Goal: Use online tool/utility: Utilize a website feature to perform a specific function

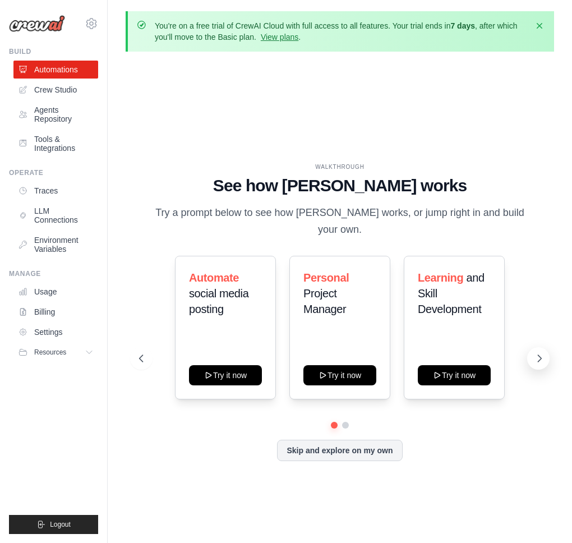
click at [532, 359] on button at bounding box center [538, 358] width 22 height 22
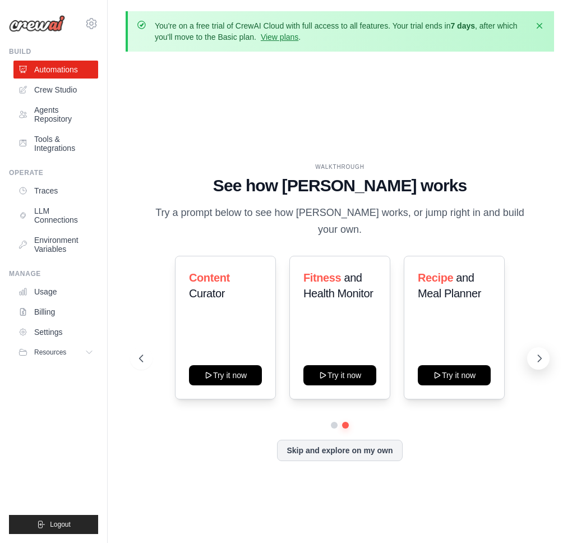
click at [532, 359] on button at bounding box center [538, 358] width 22 height 22
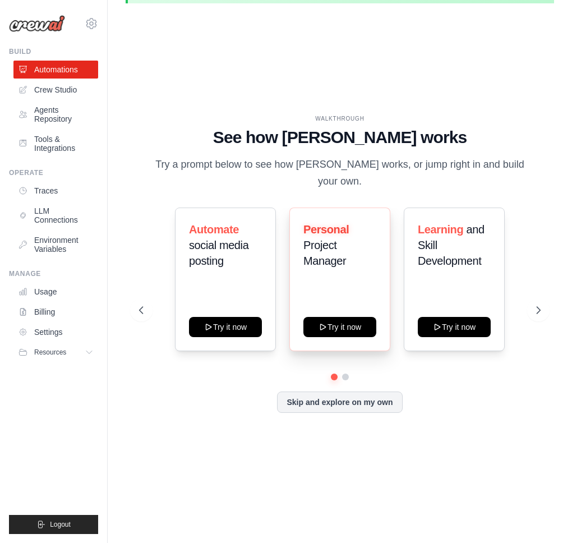
scroll to position [49, 0]
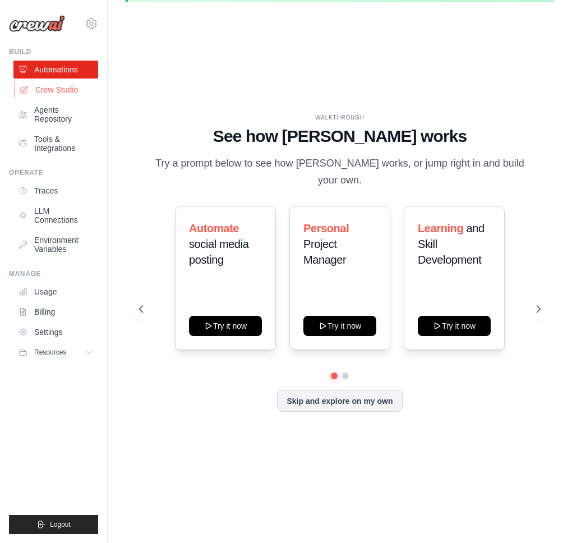
click at [68, 91] on link "Crew Studio" at bounding box center [57, 90] width 85 height 18
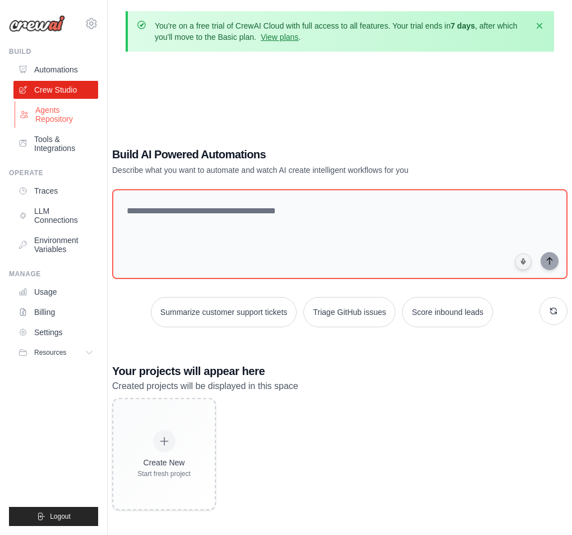
click at [71, 115] on link "Agents Repository" at bounding box center [57, 114] width 85 height 27
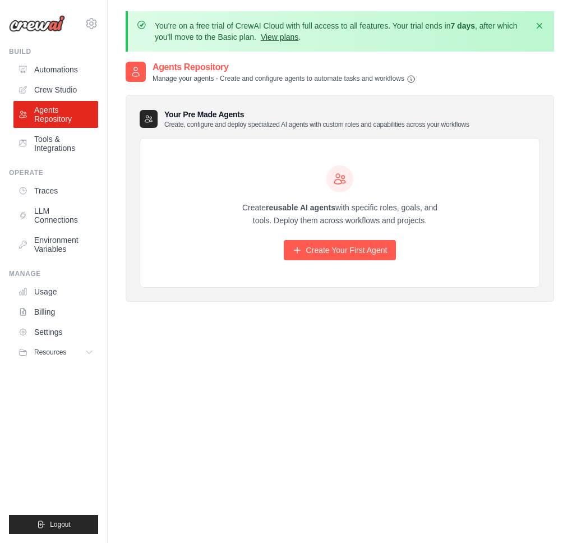
click at [299, 37] on link "View plans" at bounding box center [280, 37] width 38 height 9
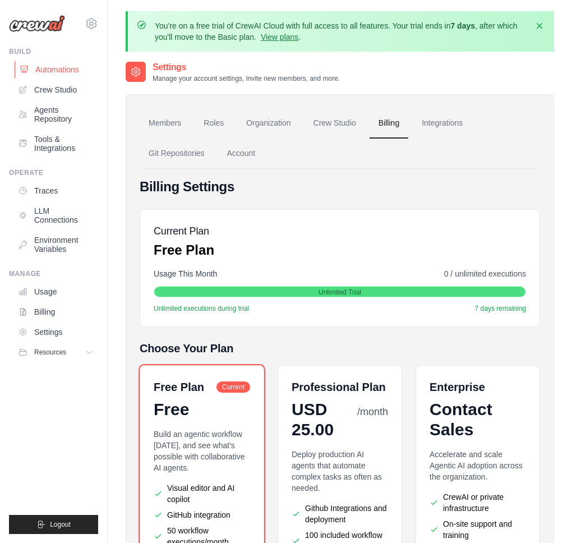
click at [56, 71] on link "Automations" at bounding box center [57, 70] width 85 height 18
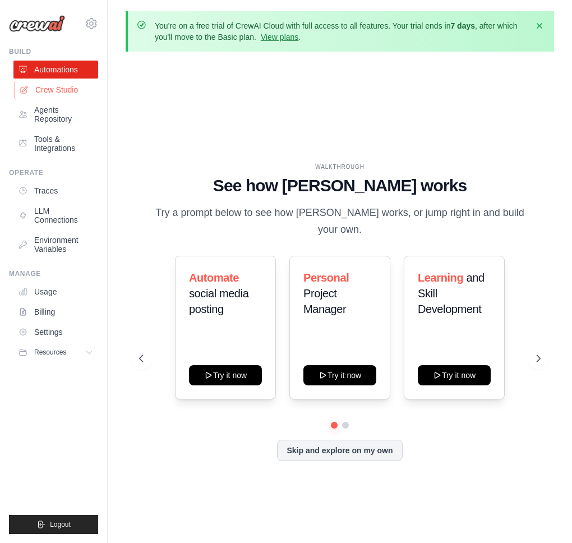
click at [70, 89] on link "Crew Studio" at bounding box center [57, 90] width 85 height 18
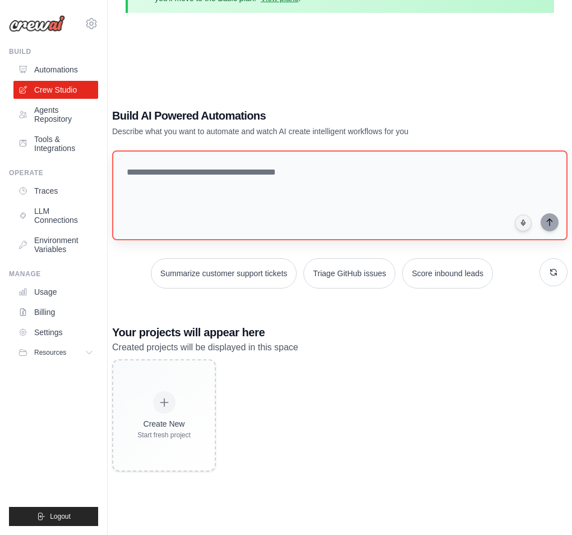
scroll to position [80, 0]
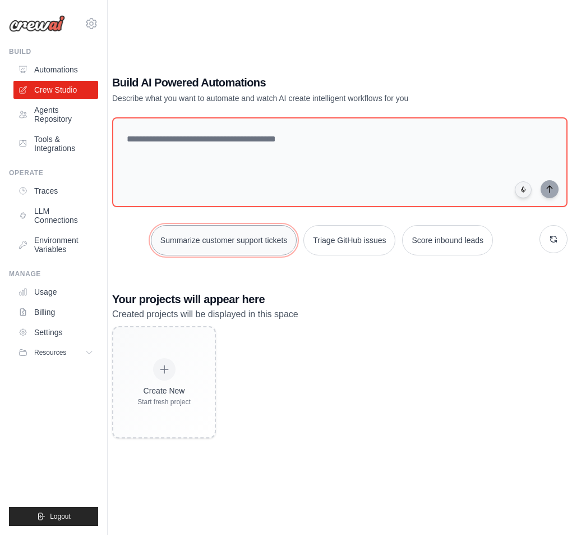
click at [207, 233] on button "Summarize customer support tickets" at bounding box center [224, 240] width 146 height 30
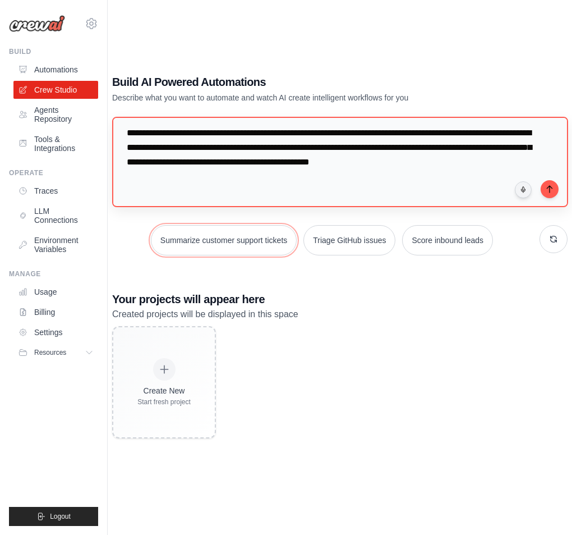
scroll to position [0, 0]
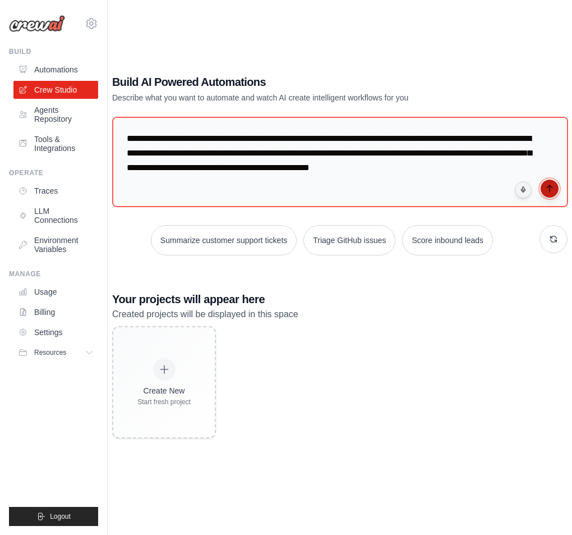
click at [554, 189] on button "submit" at bounding box center [550, 189] width 18 height 18
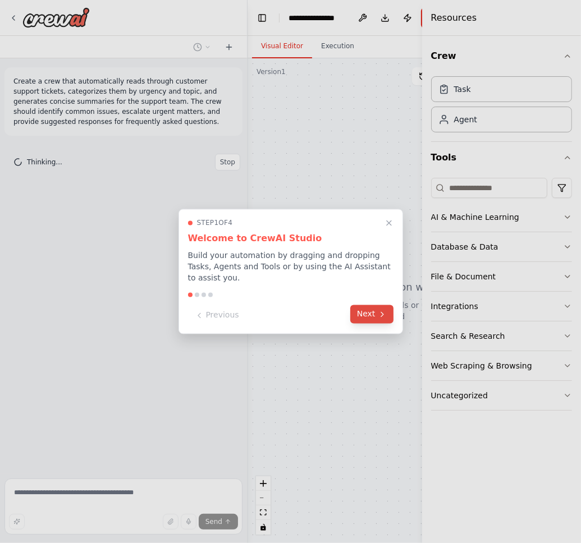
click at [384, 313] on icon at bounding box center [382, 314] width 9 height 9
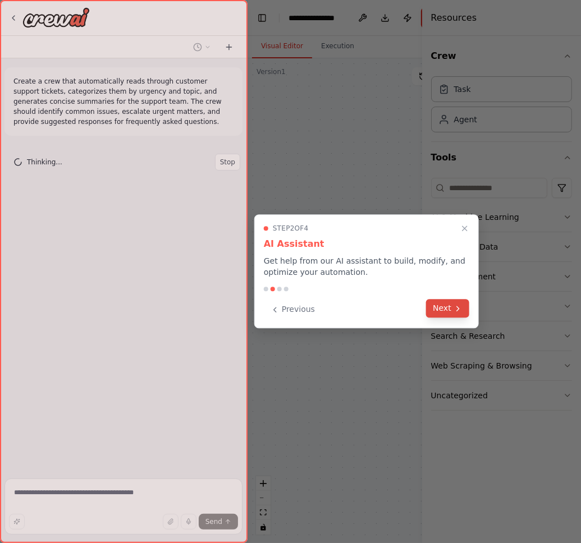
click at [462, 309] on icon at bounding box center [457, 308] width 9 height 9
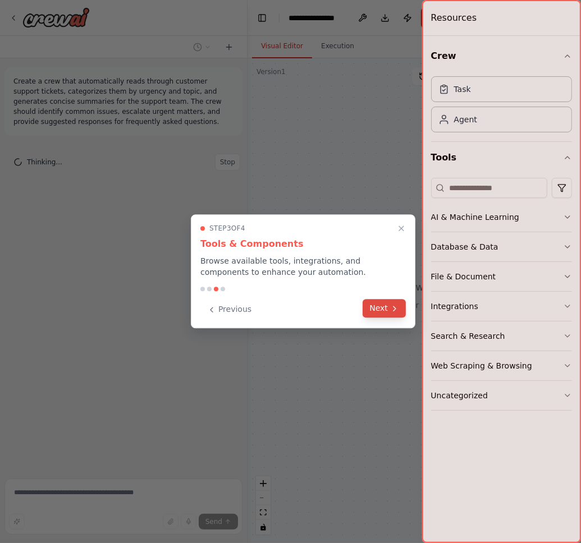
click at [397, 313] on button "Next" at bounding box center [384, 308] width 43 height 19
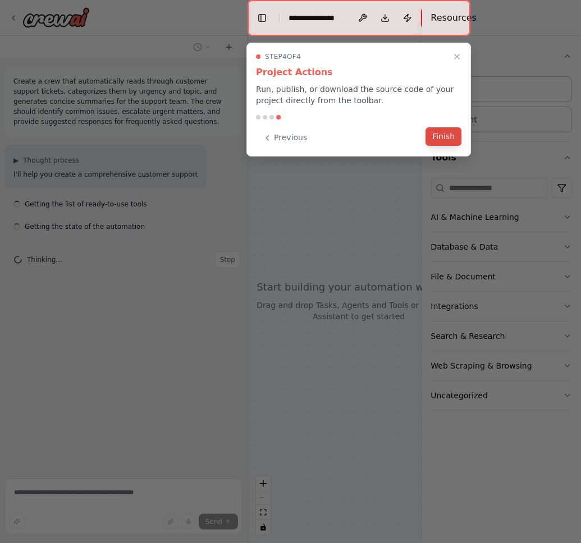
click at [442, 134] on button "Finish" at bounding box center [443, 136] width 36 height 19
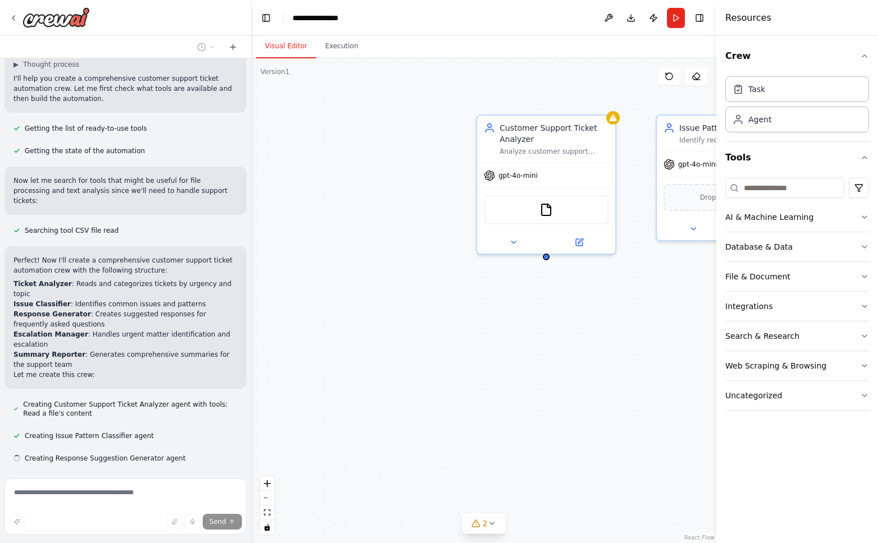
scroll to position [118, 0]
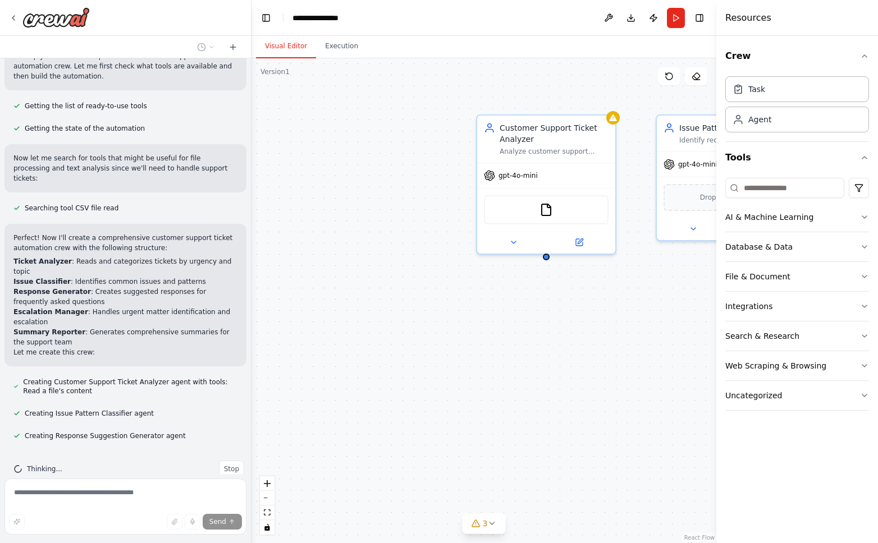
drag, startPoint x: 617, startPoint y: 381, endPoint x: 466, endPoint y: 383, distance: 151.0
drag, startPoint x: 466, startPoint y: 383, endPoint x: 605, endPoint y: 415, distance: 142.8
click at [580, 415] on div "Customer Support Ticket Analyzer Analyze customer support tickets from {ticket_…" at bounding box center [483, 300] width 465 height 485
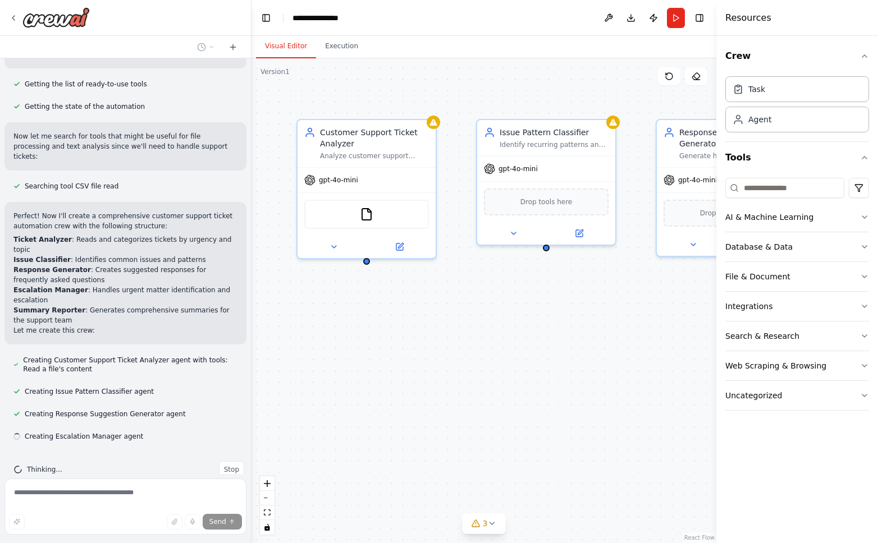
scroll to position [141, 0]
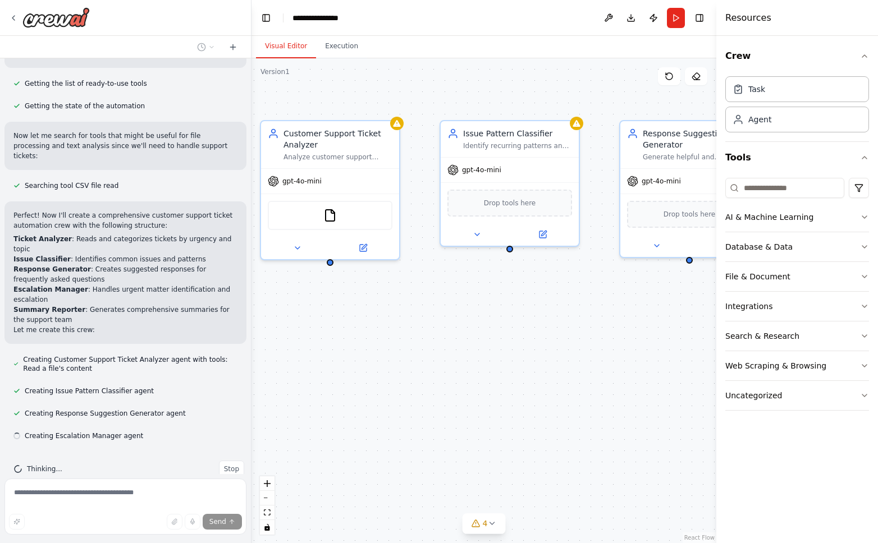
drag, startPoint x: 661, startPoint y: 404, endPoint x: 428, endPoint y: 408, distance: 232.9
click at [428, 408] on div "Customer Support Ticket Analyzer Analyze customer support tickets from {ticket_…" at bounding box center [483, 300] width 465 height 485
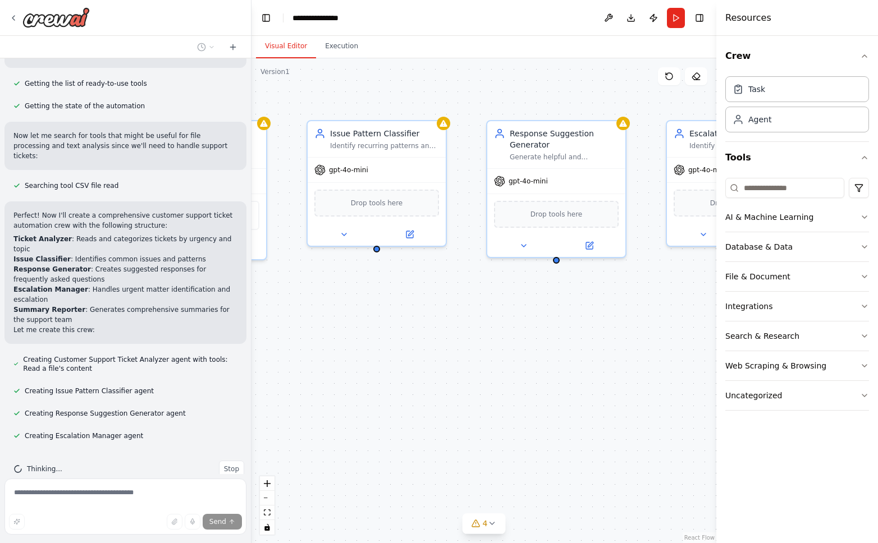
drag, startPoint x: 602, startPoint y: 374, endPoint x: 470, endPoint y: 374, distance: 131.3
click at [472, 374] on div "Customer Support Ticket Analyzer Analyze customer support tickets from {ticket_…" at bounding box center [483, 300] width 465 height 485
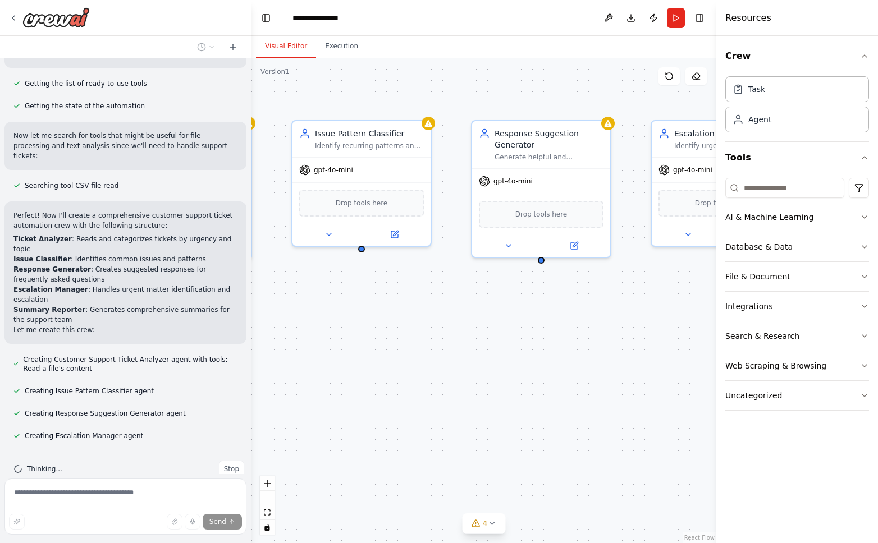
drag, startPoint x: 636, startPoint y: 374, endPoint x: 489, endPoint y: 374, distance: 147.0
click at [489, 374] on div "Customer Support Ticket Analyzer Analyze customer support tickets from {ticket_…" at bounding box center [483, 300] width 465 height 485
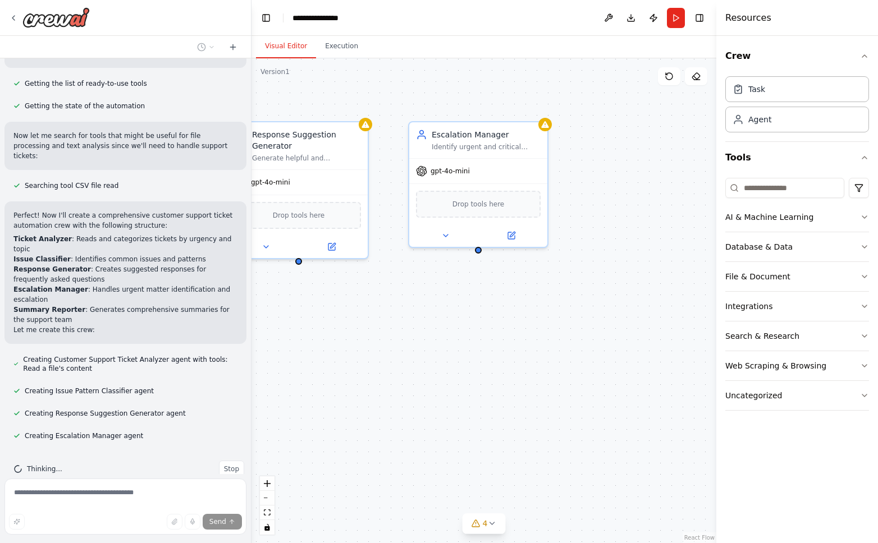
drag, startPoint x: 669, startPoint y: 370, endPoint x: 567, endPoint y: 371, distance: 102.1
click at [568, 371] on div "Customer Support Ticket Analyzer Analyze customer support tickets from {ticket_…" at bounding box center [483, 300] width 465 height 485
drag, startPoint x: 514, startPoint y: 368, endPoint x: 694, endPoint y: 388, distance: 180.8
click at [580, 388] on div "Customer Support Ticket Analyzer Analyze customer support tickets from {ticket_…" at bounding box center [483, 300] width 465 height 485
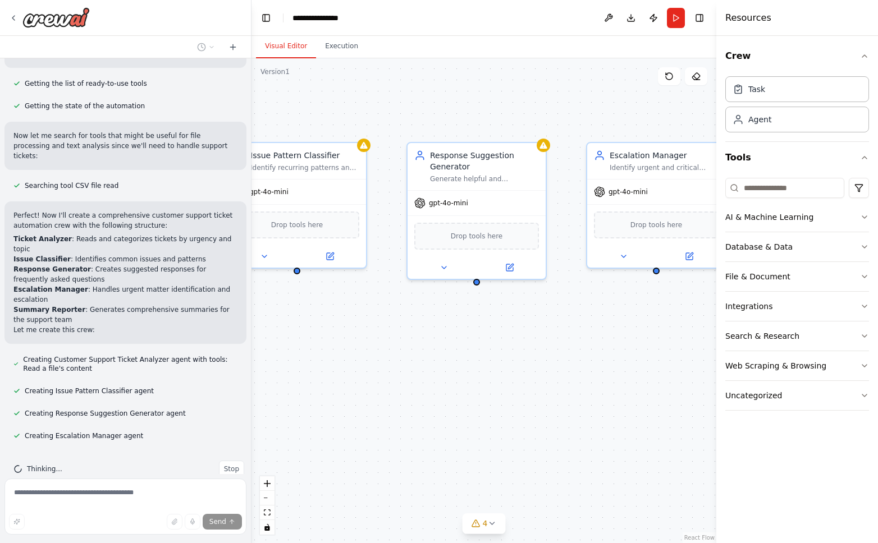
drag, startPoint x: 621, startPoint y: 374, endPoint x: 627, endPoint y: 374, distance: 6.2
click at [580, 374] on div "Customer Support Ticket Analyzer Analyze customer support tickets from {ticket_…" at bounding box center [483, 300] width 465 height 485
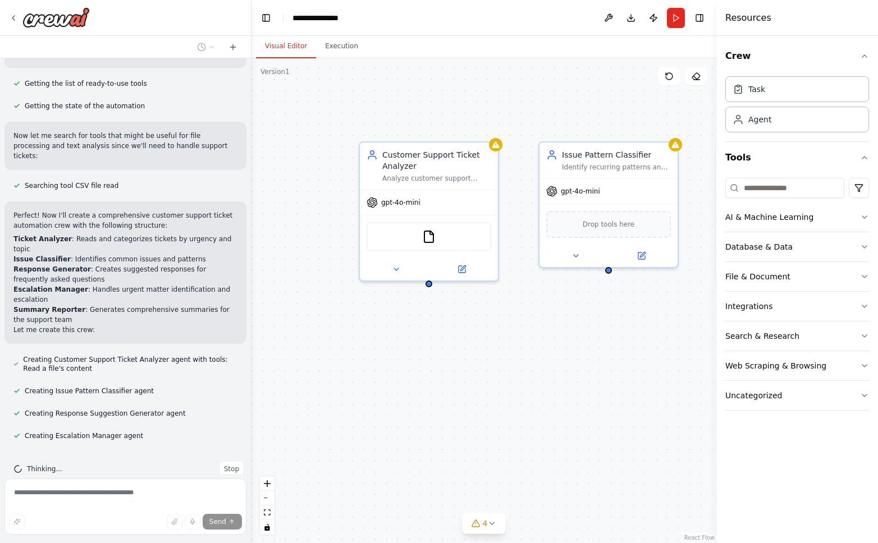
drag, startPoint x: 591, startPoint y: 361, endPoint x: 630, endPoint y: 355, distance: 39.3
click at [580, 355] on div "Customer Support Ticket Analyzer Analyze customer support tickets from {ticket_…" at bounding box center [483, 300] width 465 height 485
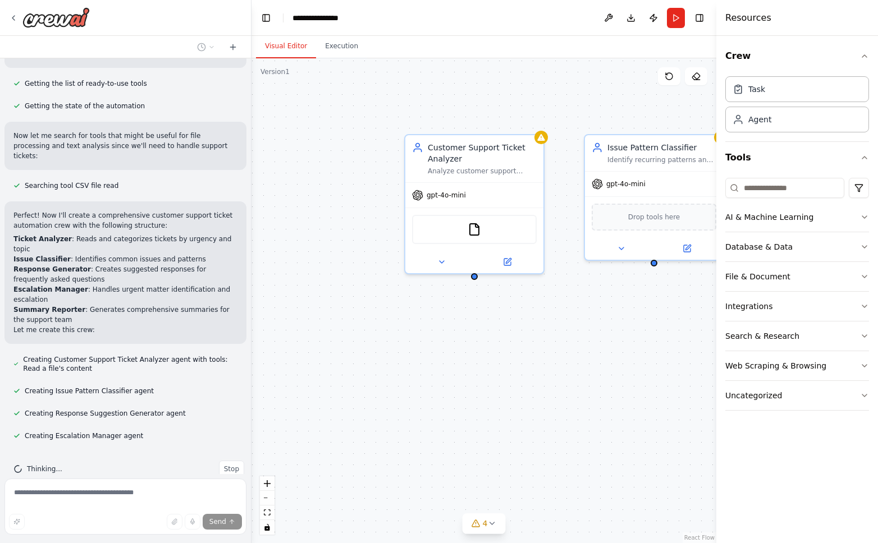
drag, startPoint x: 507, startPoint y: 354, endPoint x: 543, endPoint y: 342, distance: 38.3
click at [540, 347] on div "Customer Support Ticket Analyzer Analyze customer support tickets from {ticket_…" at bounding box center [483, 300] width 465 height 485
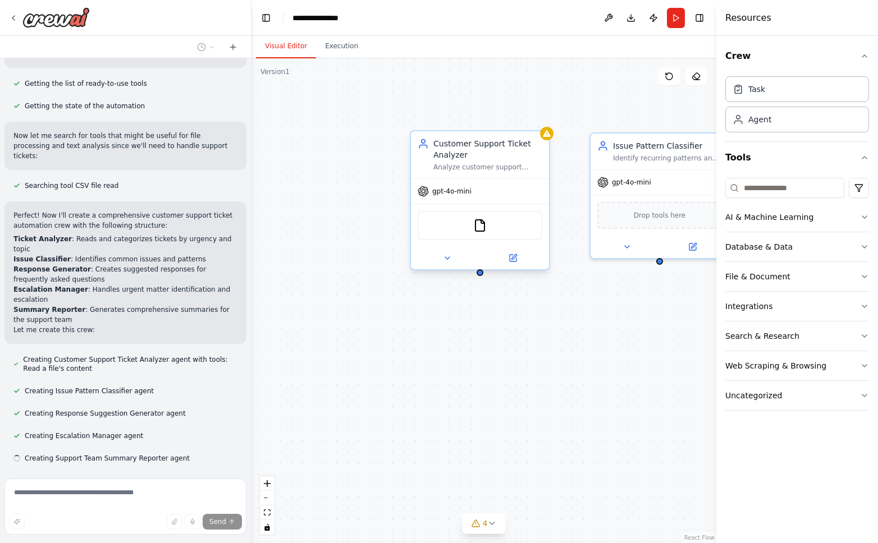
scroll to position [163, 0]
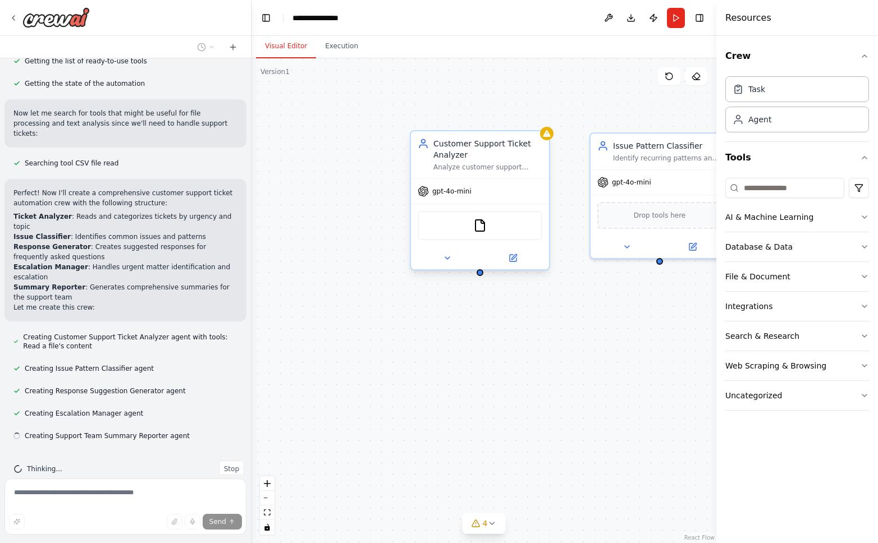
click at [485, 148] on div "Customer Support Ticket Analyzer" at bounding box center [487, 149] width 109 height 22
click at [470, 195] on div "gpt-4o-mini" at bounding box center [480, 191] width 138 height 25
click at [441, 256] on button at bounding box center [446, 257] width 63 height 13
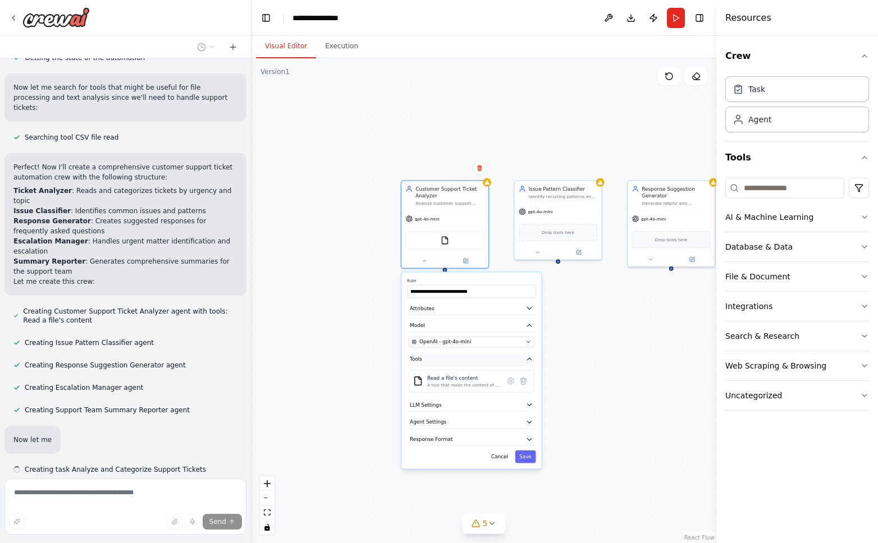
scroll to position [223, 0]
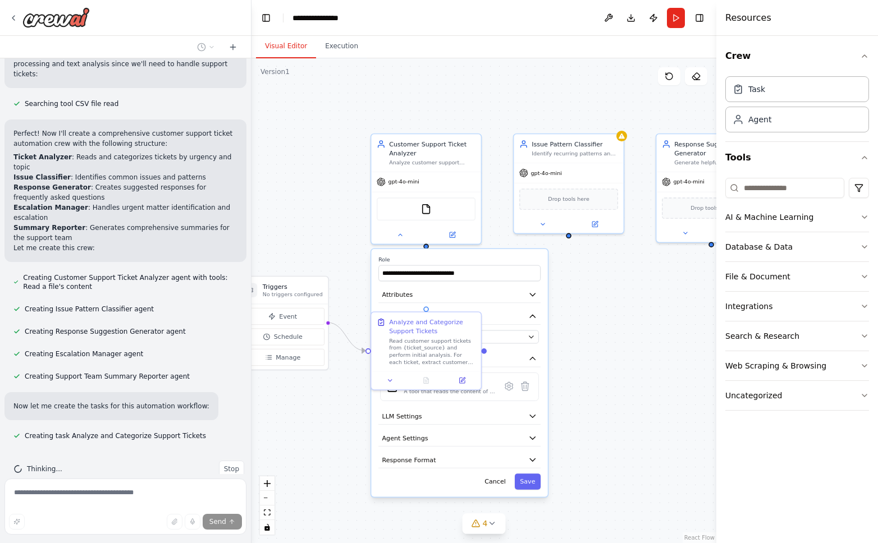
drag, startPoint x: 595, startPoint y: 345, endPoint x: 672, endPoint y: 347, distance: 77.5
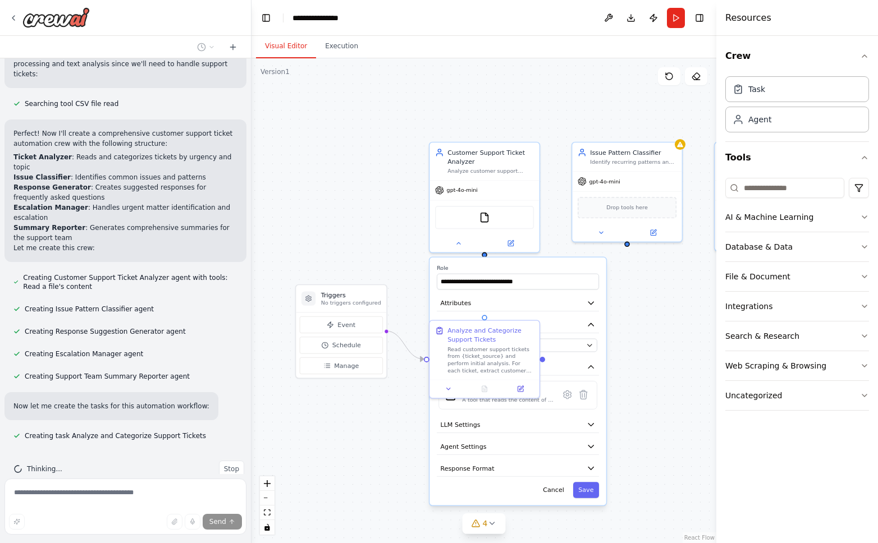
drag, startPoint x: 672, startPoint y: 347, endPoint x: 678, endPoint y: 325, distance: 23.1
click at [580, 325] on div ".deletable-edge-delete-btn { width: 20px; height: 20px; border: 0px solid #ffff…" at bounding box center [483, 300] width 465 height 485
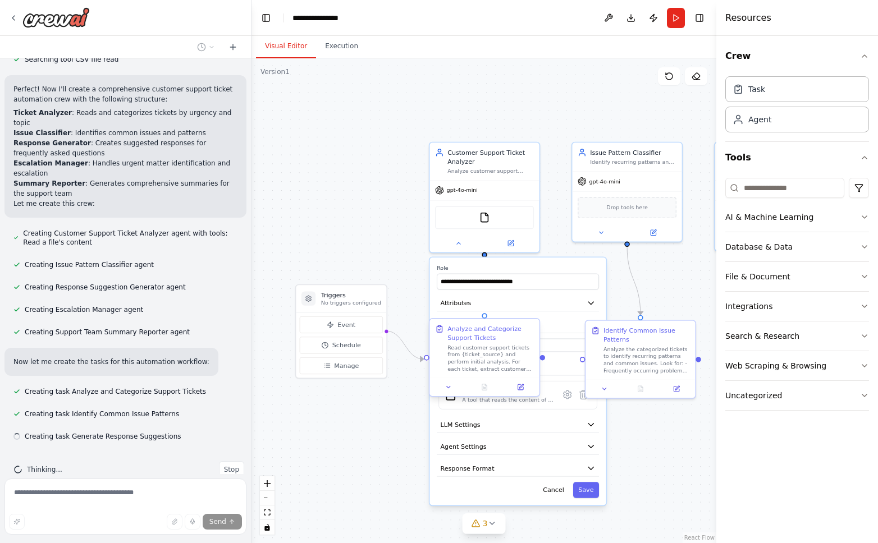
scroll to position [268, 0]
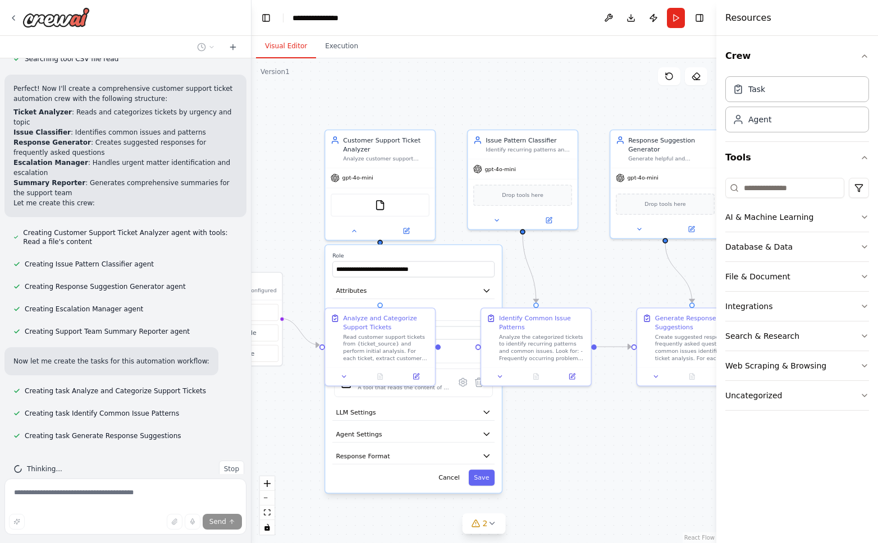
drag, startPoint x: 663, startPoint y: 429, endPoint x: 559, endPoint y: 416, distance: 105.1
click at [559, 416] on div ".deletable-edge-delete-btn { width: 20px; height: 20px; border: 0px solid #ffff…" at bounding box center [483, 300] width 465 height 485
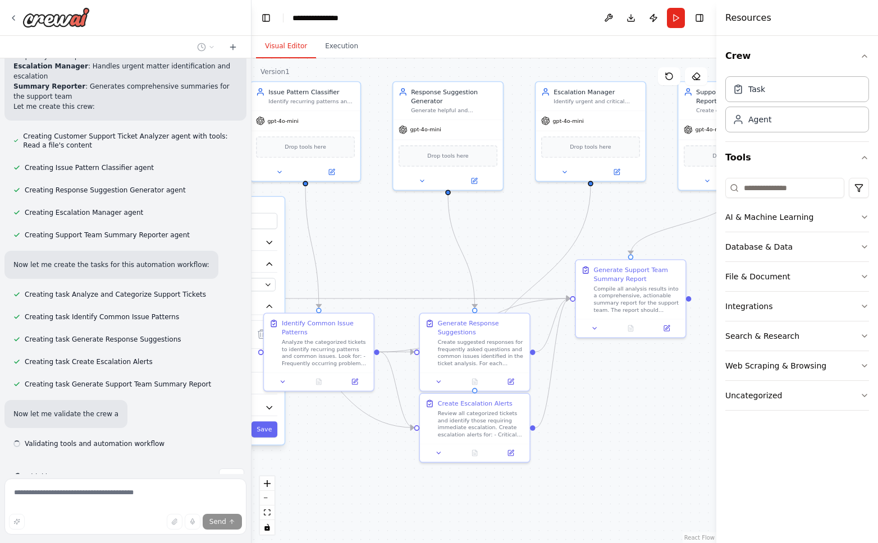
scroll to position [372, 0]
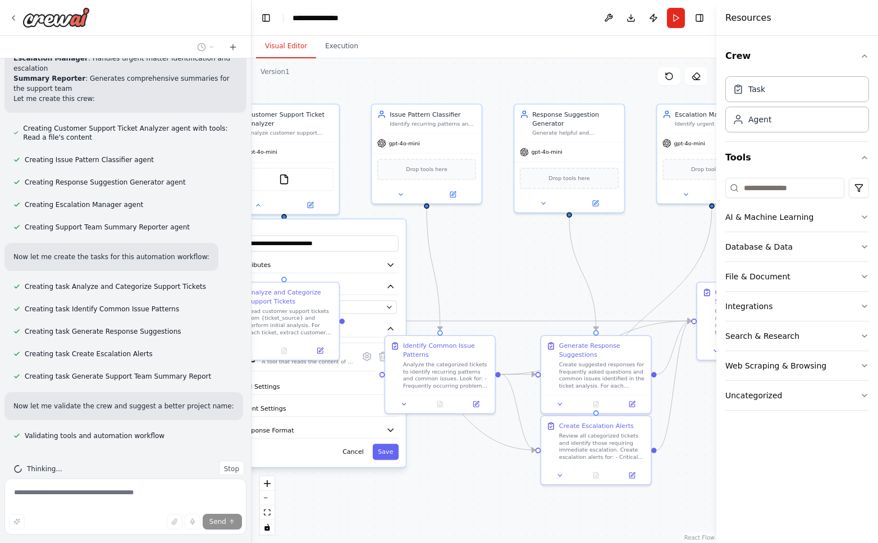
drag, startPoint x: 612, startPoint y: 308, endPoint x: 516, endPoint y: 282, distance: 99.4
click at [516, 282] on div ".deletable-edge-delete-btn { width: 20px; height: 20px; border: 0px solid #ffff…" at bounding box center [483, 300] width 465 height 485
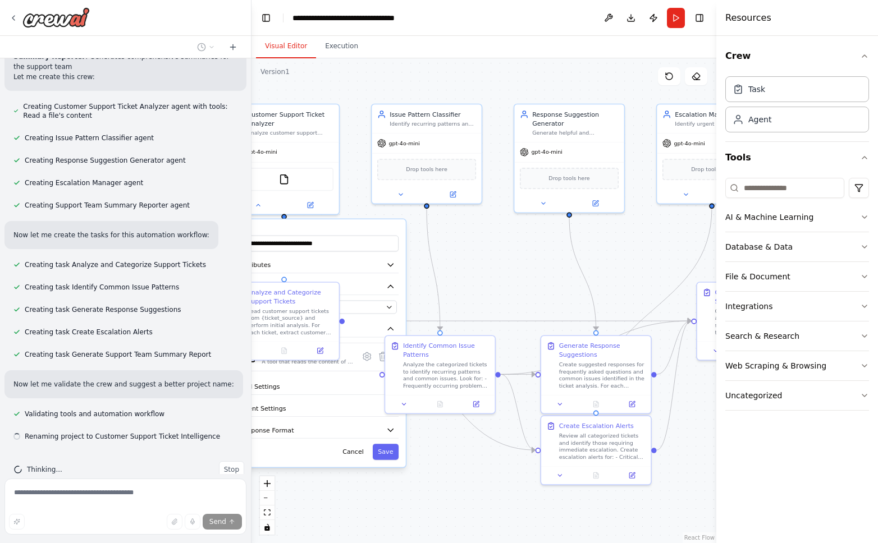
scroll to position [394, 0]
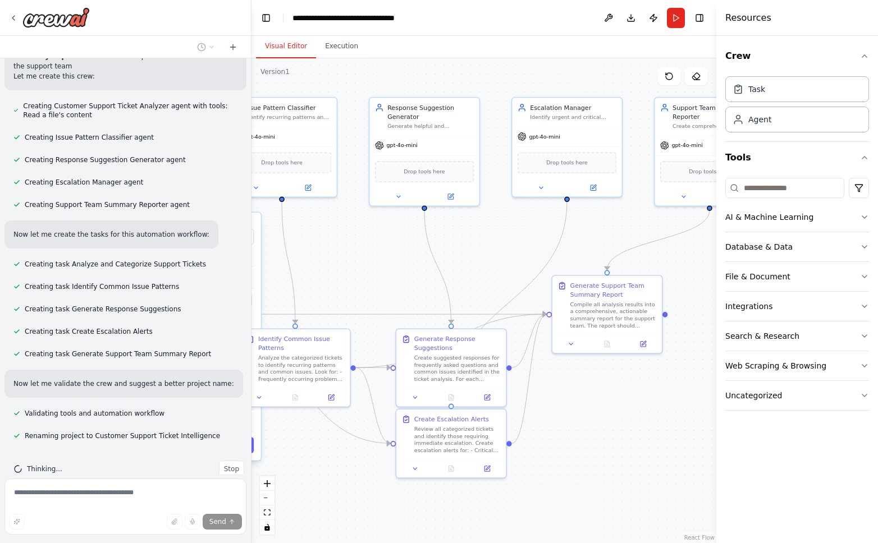
drag, startPoint x: 508, startPoint y: 262, endPoint x: 327, endPoint y: 256, distance: 181.9
click at [328, 256] on div ".deletable-edge-delete-btn { width: 20px; height: 20px; border: 0px solid #ffff…" at bounding box center [483, 300] width 465 height 485
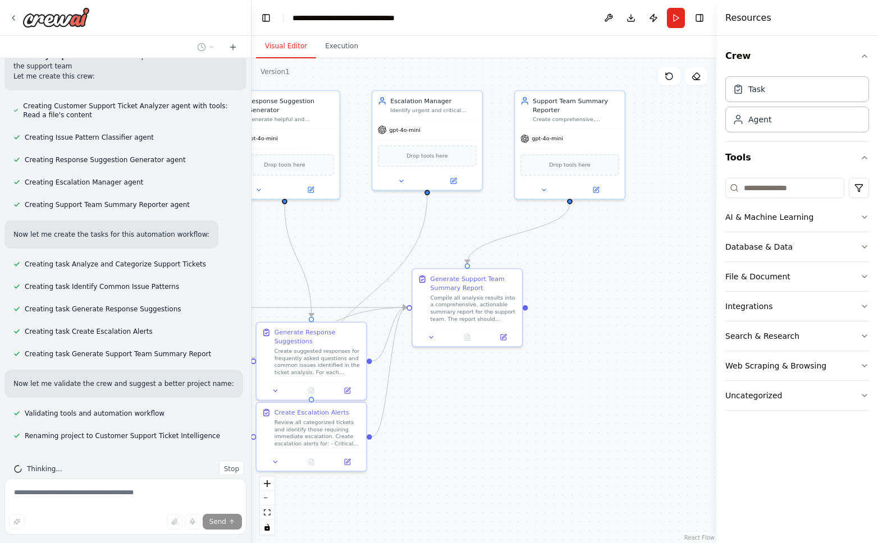
drag, startPoint x: 447, startPoint y: 250, endPoint x: 339, endPoint y: 242, distance: 108.6
click at [339, 242] on div ".deletable-edge-delete-btn { width: 20px; height: 20px; border: 0px solid #ffff…" at bounding box center [483, 300] width 465 height 485
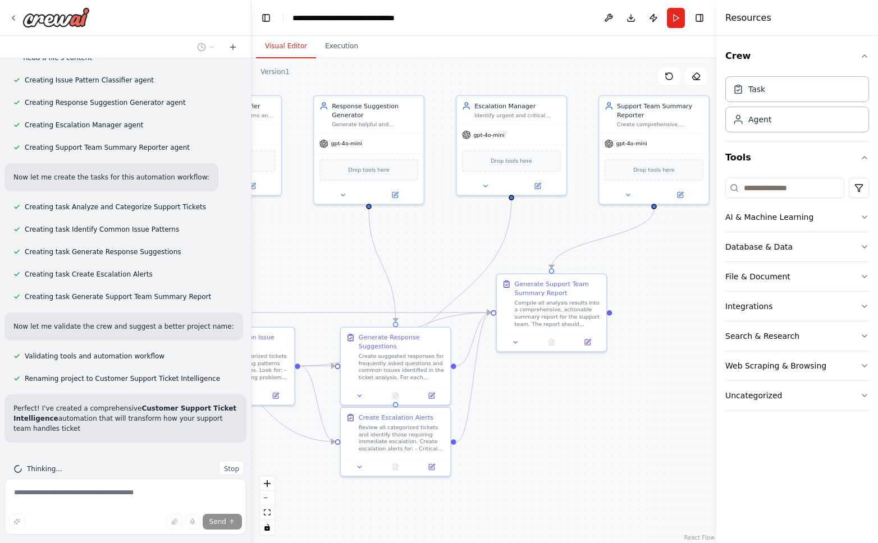
click at [580, 278] on div "Create a crew that automatically reads through customer support tickets, catego…" at bounding box center [439, 271] width 878 height 543
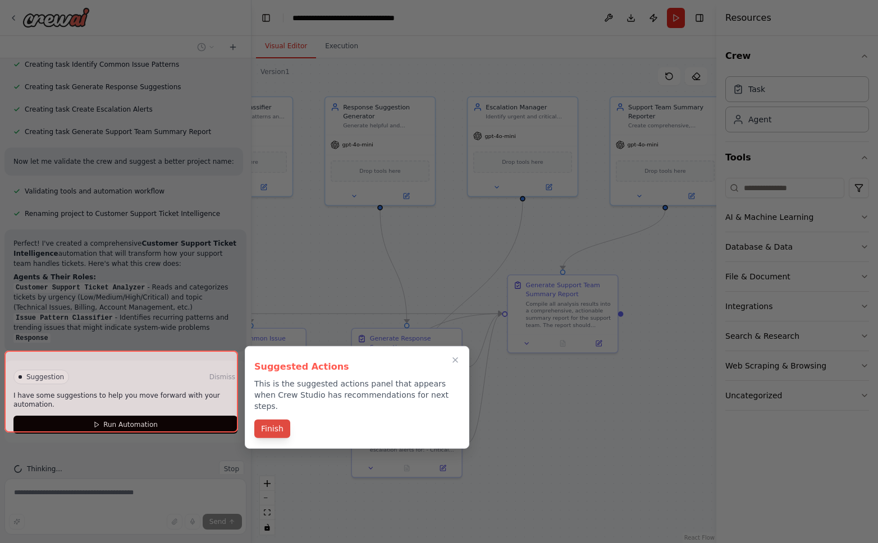
click at [276, 420] on button "Finish" at bounding box center [272, 429] width 36 height 19
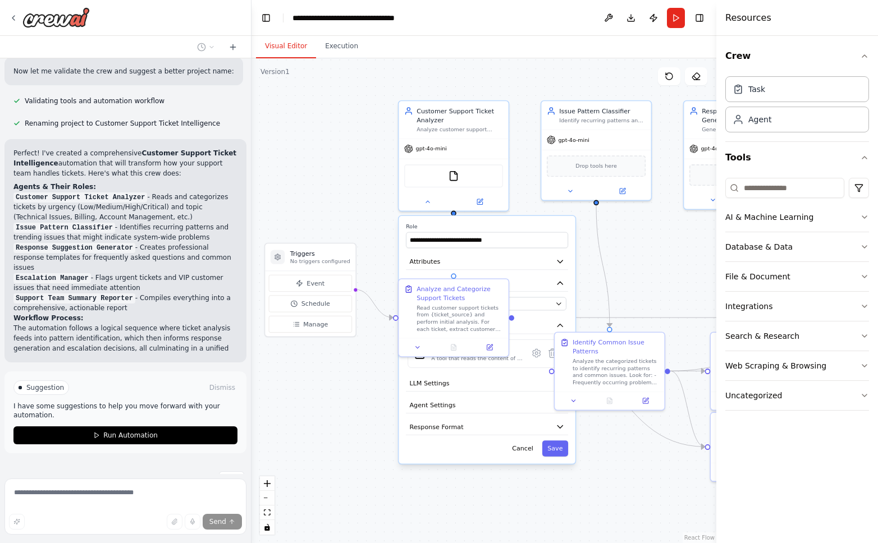
drag, startPoint x: 315, startPoint y: 264, endPoint x: 673, endPoint y: 268, distance: 358.6
click at [580, 268] on div ".deletable-edge-delete-btn { width: 20px; height: 20px; border: 0px solid #ffff…" at bounding box center [483, 300] width 465 height 485
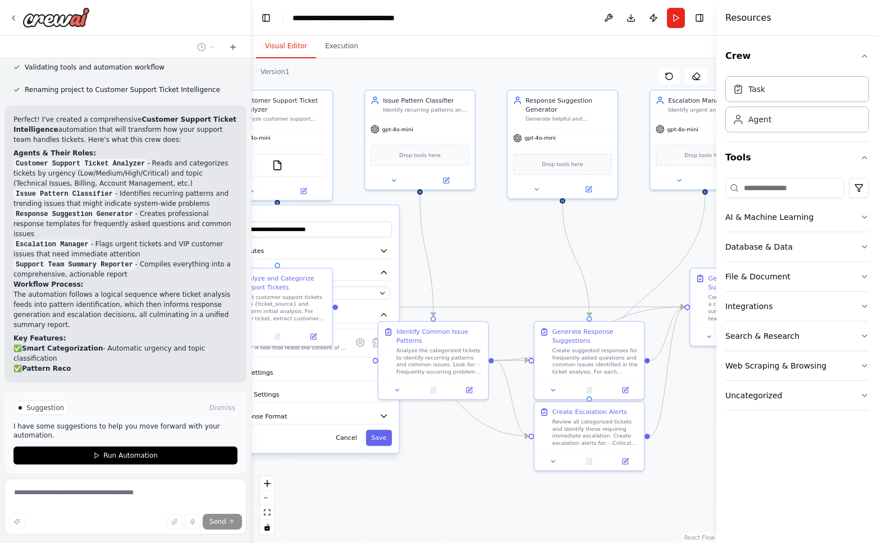
drag, startPoint x: 667, startPoint y: 268, endPoint x: 439, endPoint y: 258, distance: 228.1
click at [460, 258] on div ".deletable-edge-delete-btn { width: 20px; height: 20px; border: 0px solid #ffff…" at bounding box center [483, 300] width 465 height 485
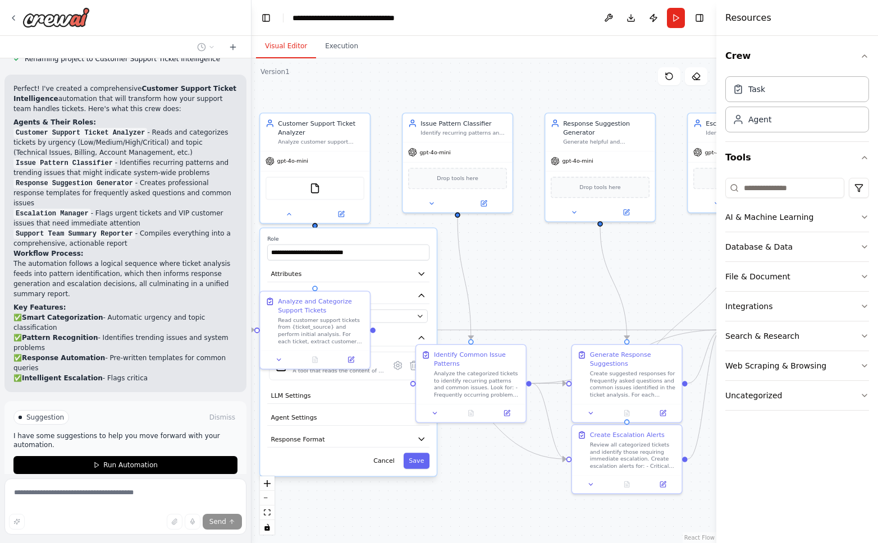
drag, startPoint x: 574, startPoint y: 253, endPoint x: 646, endPoint y: 277, distance: 77.0
click at [580, 277] on div ".deletable-edge-delete-btn { width: 20px; height: 20px; border: 0px solid #ffff…" at bounding box center [483, 300] width 465 height 485
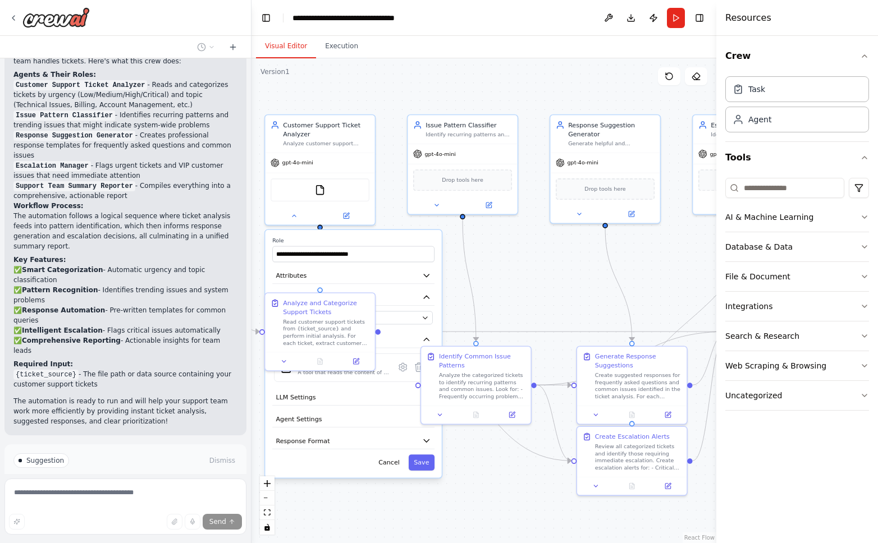
scroll to position [852, 0]
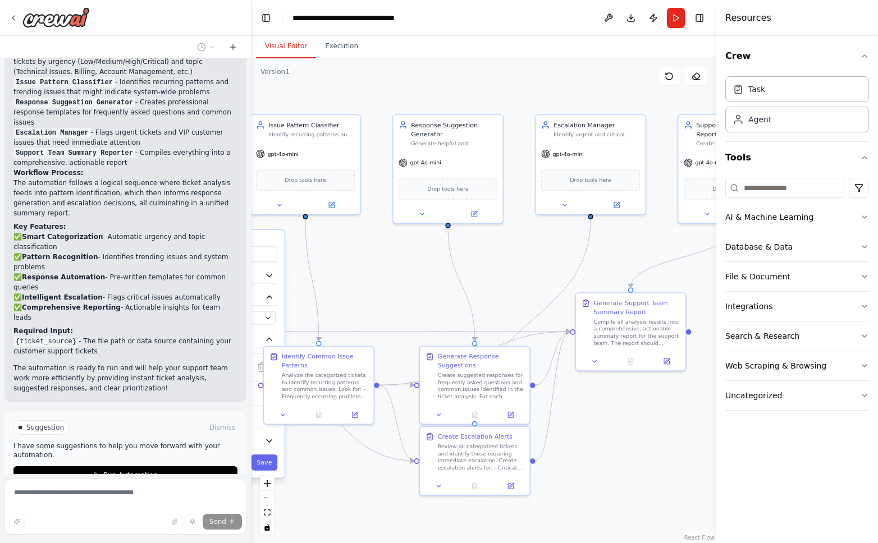
drag, startPoint x: 573, startPoint y: 306, endPoint x: 415, endPoint y: 306, distance: 157.7
click at [415, 306] on div ".deletable-edge-delete-btn { width: 20px; height: 20px; border: 0px solid #ffff…" at bounding box center [483, 300] width 465 height 485
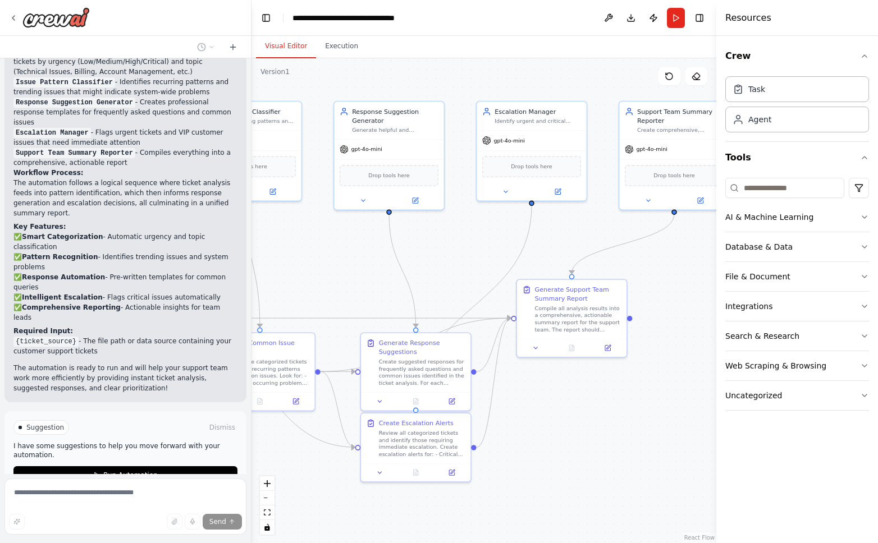
drag, startPoint x: 634, startPoint y: 255, endPoint x: 571, endPoint y: 246, distance: 63.6
click at [580, 241] on div ".deletable-edge-delete-btn { width: 20px; height: 20px; border: 0px solid #ffff…" at bounding box center [483, 300] width 465 height 485
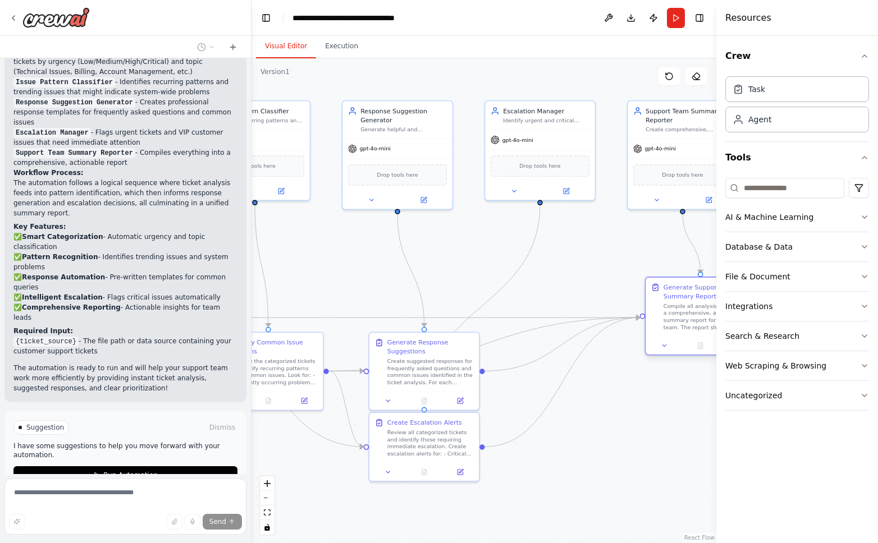
drag, startPoint x: 561, startPoint y: 298, endPoint x: 682, endPoint y: 297, distance: 121.2
click at [580, 297] on div "Generate Support Team Summary Report" at bounding box center [706, 292] width 86 height 18
drag, startPoint x: 416, startPoint y: 372, endPoint x: 469, endPoint y: 370, distance: 52.8
click at [469, 370] on div "Create suggested responses for frequently asked questions and common issues ide…" at bounding box center [484, 370] width 86 height 29
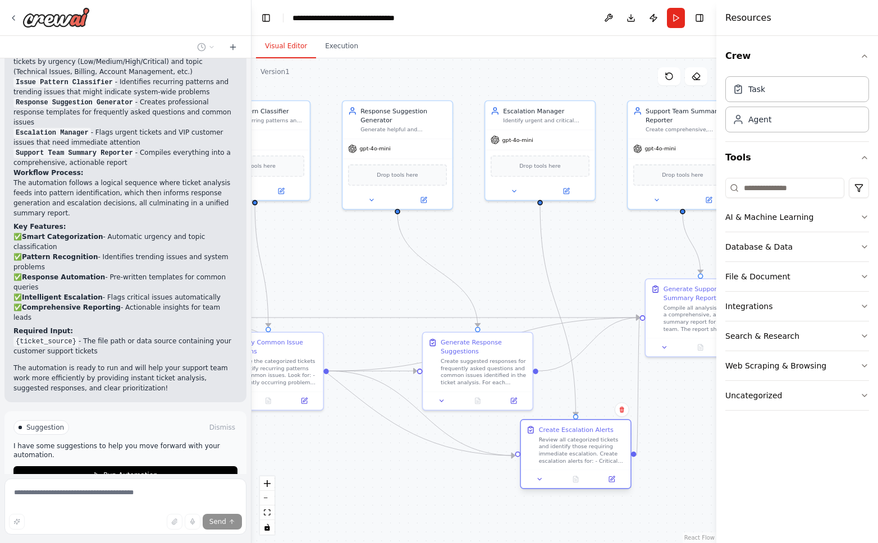
drag, startPoint x: 412, startPoint y: 448, endPoint x: 568, endPoint y: 459, distance: 155.8
click at [568, 459] on div "Review all categorized tickets and identify those requiring immediate escalatio…" at bounding box center [582, 450] width 86 height 29
drag, startPoint x: 530, startPoint y: 296, endPoint x: 649, endPoint y: 295, distance: 119.5
drag, startPoint x: 649, startPoint y: 295, endPoint x: 494, endPoint y: 264, distance: 157.9
click at [494, 264] on div ".deletable-edge-delete-btn { width: 20px; height: 20px; border: 0px solid #ffff…" at bounding box center [483, 300] width 465 height 485
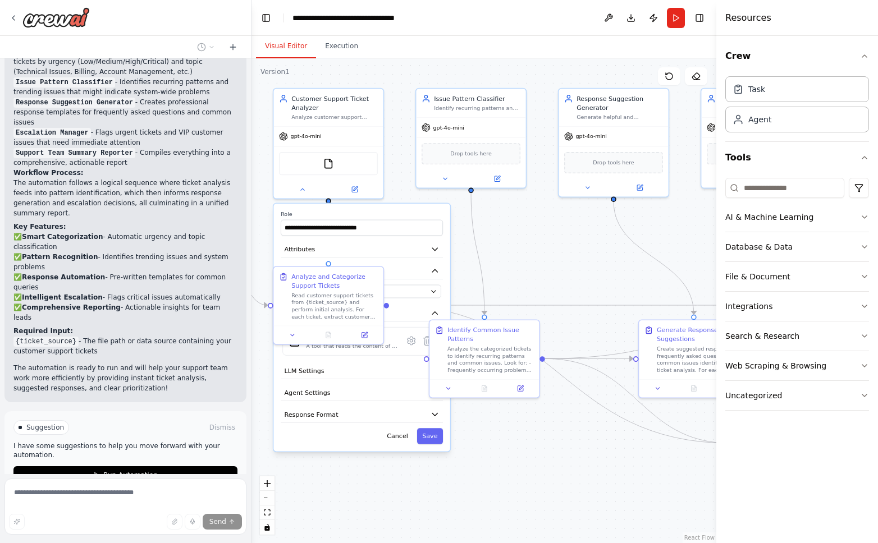
drag, startPoint x: 489, startPoint y: 256, endPoint x: 705, endPoint y: 243, distance: 215.9
click at [580, 243] on div ".deletable-edge-delete-btn { width: 20px; height: 20px; border: 0px solid #ffff…" at bounding box center [483, 300] width 465 height 485
drag, startPoint x: 483, startPoint y: 340, endPoint x: 552, endPoint y: 340, distance: 69.6
click at [552, 340] on div "Identify Common Issue Patterns" at bounding box center [557, 333] width 86 height 18
drag, startPoint x: 632, startPoint y: 435, endPoint x: 660, endPoint y: 437, distance: 27.5
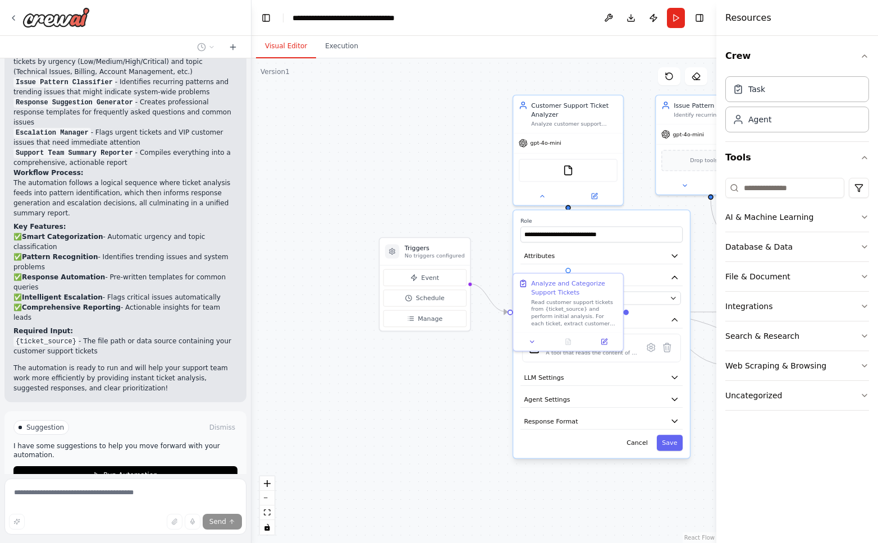
drag, startPoint x: 660, startPoint y: 437, endPoint x: 756, endPoint y: 444, distance: 96.2
click at [580, 444] on div "Create a crew that automatically reads through customer support tickets, catego…" at bounding box center [439, 271] width 878 height 543
click at [543, 198] on button at bounding box center [540, 194] width 51 height 11
drag, startPoint x: 618, startPoint y: 415, endPoint x: 393, endPoint y: 386, distance: 226.4
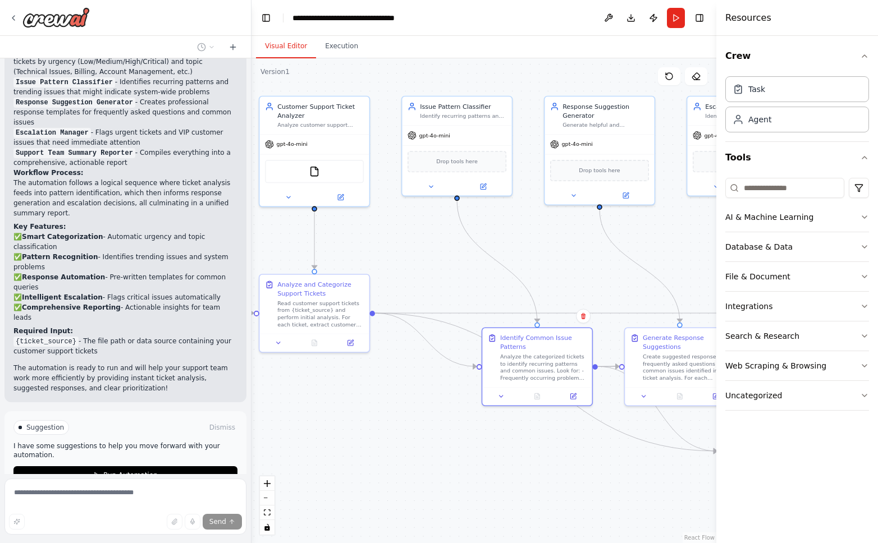
drag, startPoint x: 393, startPoint y: 386, endPoint x: 337, endPoint y: 408, distance: 61.0
click at [337, 408] on div ".deletable-edge-delete-btn { width: 20px; height: 20px; border: 0px solid #ffff…" at bounding box center [483, 300] width 465 height 485
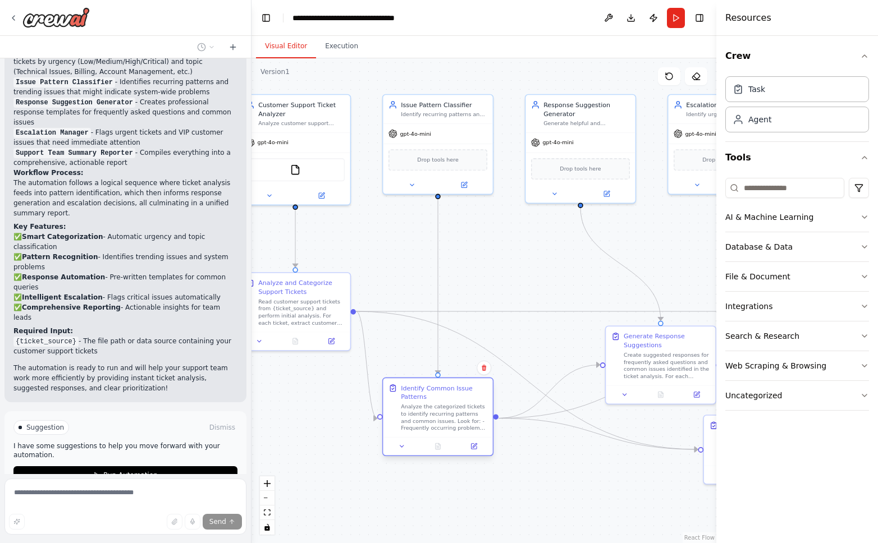
drag, startPoint x: 496, startPoint y: 380, endPoint x: 420, endPoint y: 438, distance: 95.4
click at [420, 438] on div "Identify Common Issue Patterns Analyze the categorized tickets to identify recu…" at bounding box center [437, 417] width 111 height 79
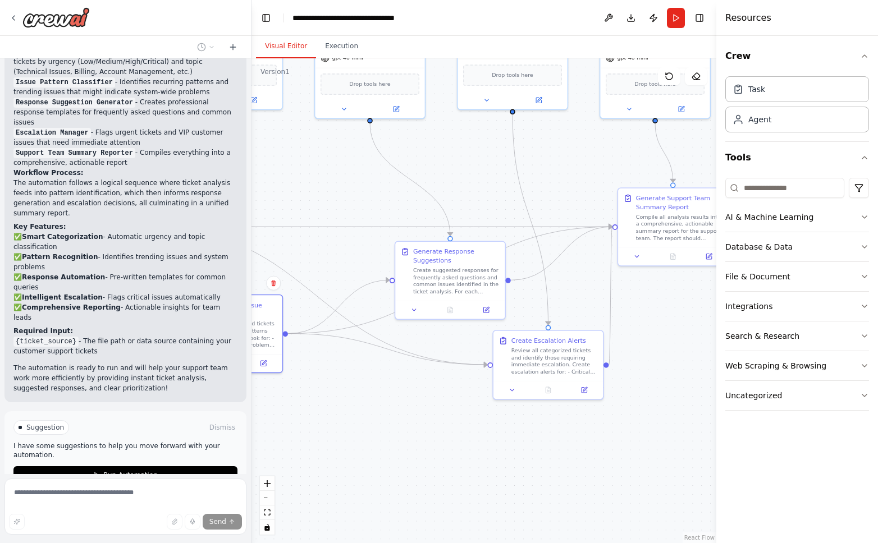
drag, startPoint x: 548, startPoint y: 455, endPoint x: 379, endPoint y: 388, distance: 182.2
click at [379, 388] on div ".deletable-edge-delete-btn { width: 20px; height: 20px; border: 0px solid #ffff…" at bounding box center [483, 300] width 465 height 485
click at [580, 263] on div at bounding box center [673, 259] width 109 height 19
drag, startPoint x: 652, startPoint y: 227, endPoint x: 686, endPoint y: 226, distance: 34.8
click at [580, 226] on div "Compile all analysis results into a comprehensive, actionable summary report fo…" at bounding box center [715, 228] width 86 height 29
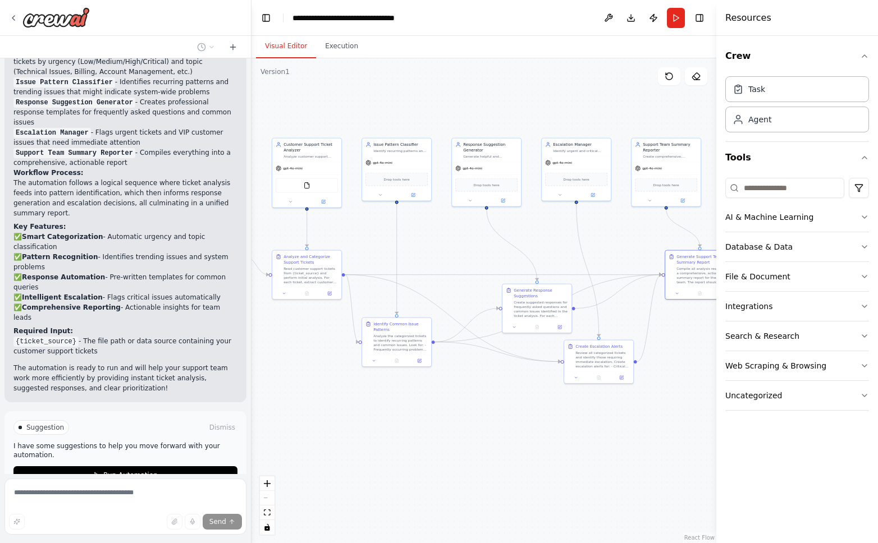
drag, startPoint x: 666, startPoint y: 350, endPoint x: 672, endPoint y: 351, distance: 6.2
click at [580, 351] on div ".deletable-edge-delete-btn { width: 20px; height: 20px; border: 0px solid #ffff…" at bounding box center [483, 300] width 465 height 485
click at [471, 170] on div "gpt-4o-mini" at bounding box center [486, 167] width 69 height 12
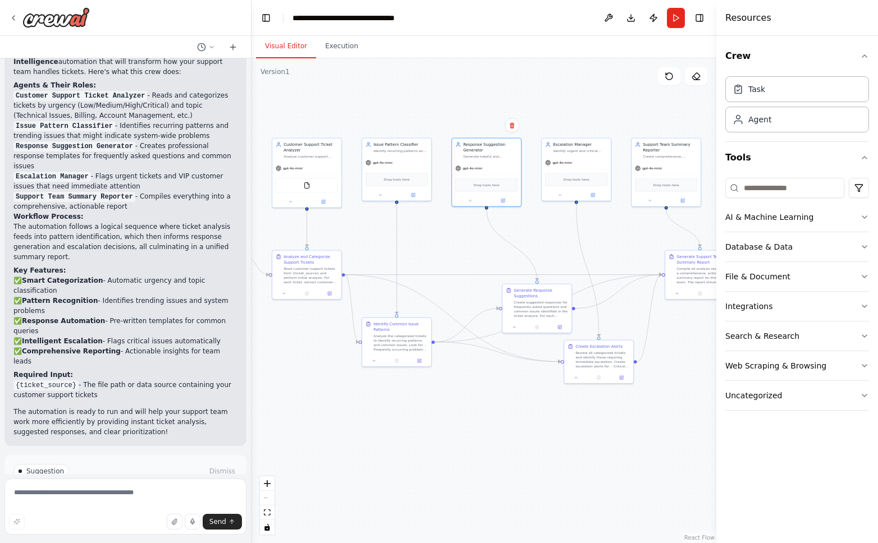
click at [144, 23] on div at bounding box center [125, 18] width 251 height 36
